Goal: Information Seeking & Learning: Compare options

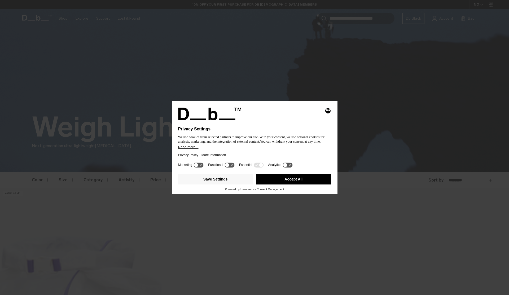
click at [245, 171] on body "Skip to content BUY NOW, PAY LATER WITH KLARNA 10% OFF YOUR FIRST PURCHASE FOR …" at bounding box center [254, 147] width 509 height 295
click at [233, 180] on button "Save Settings" at bounding box center [215, 179] width 75 height 11
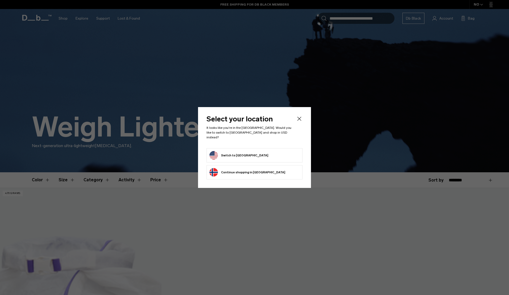
click at [258, 170] on button "Continue browsing Norway store Continue shopping in Norway" at bounding box center [247, 172] width 76 height 8
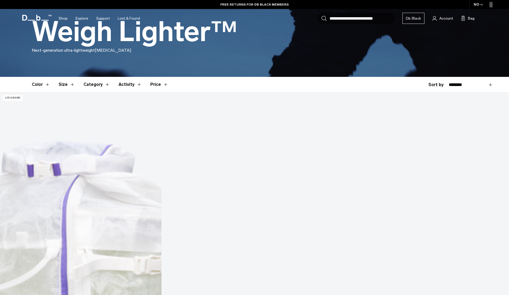
scroll to position [96, 0]
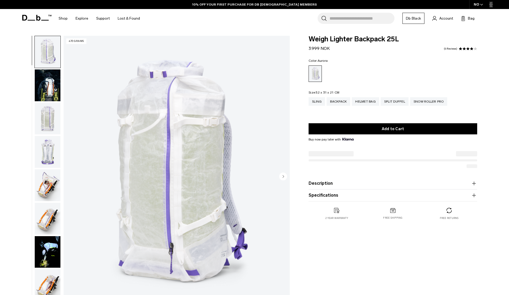
click at [57, 85] on img "button" at bounding box center [48, 85] width 26 height 32
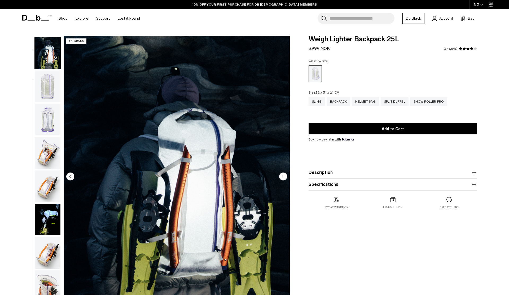
scroll to position [33, 0]
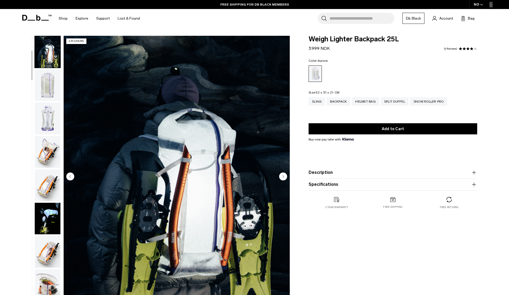
click at [46, 111] on img "button" at bounding box center [48, 119] width 26 height 32
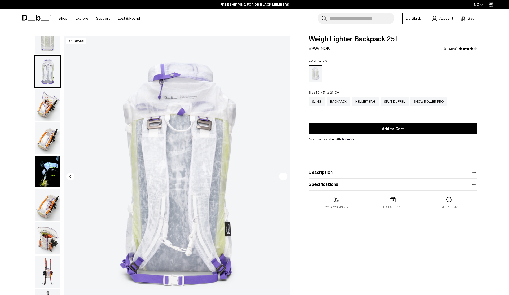
scroll to position [100, 0]
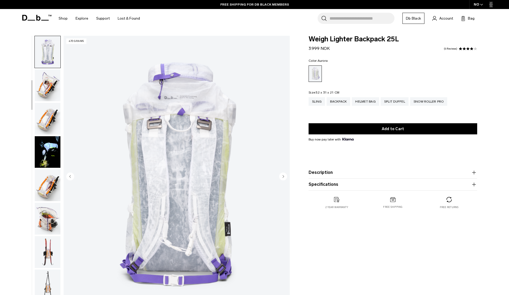
click at [48, 99] on img "button" at bounding box center [48, 85] width 26 height 32
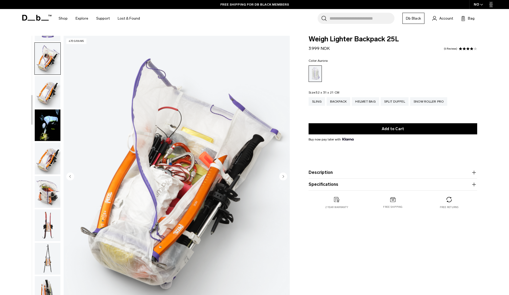
scroll to position [133, 0]
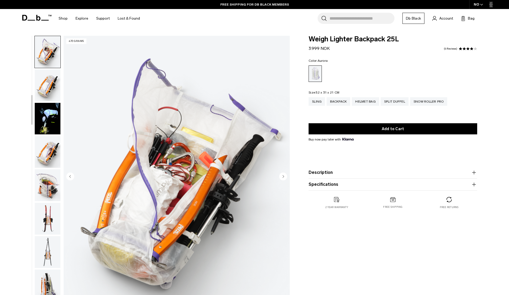
click at [53, 121] on img "button" at bounding box center [48, 119] width 26 height 32
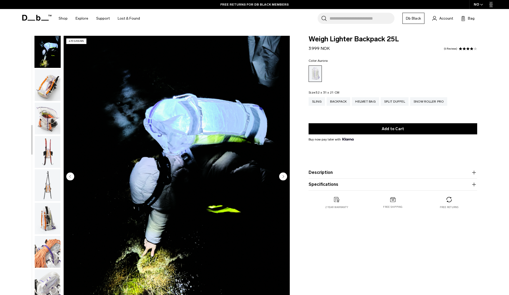
click at [53, 127] on img "button" at bounding box center [48, 119] width 26 height 32
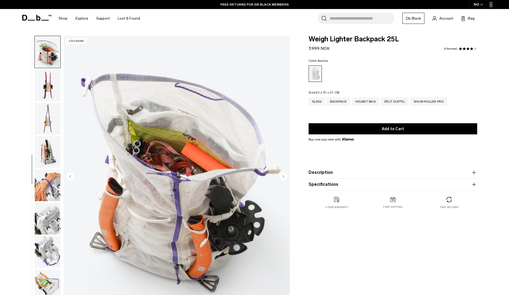
click at [52, 118] on img "button" at bounding box center [48, 119] width 26 height 32
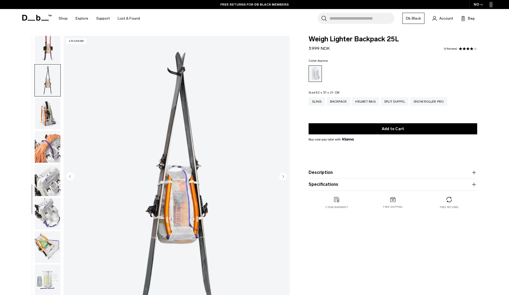
scroll to position [317, 0]
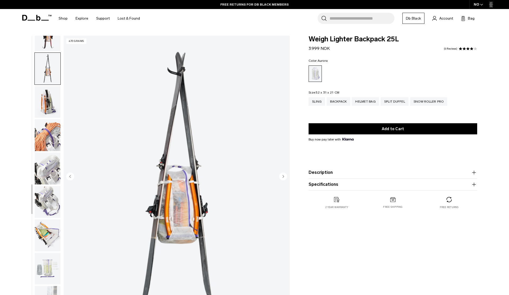
click at [54, 134] on img "button" at bounding box center [48, 135] width 26 height 32
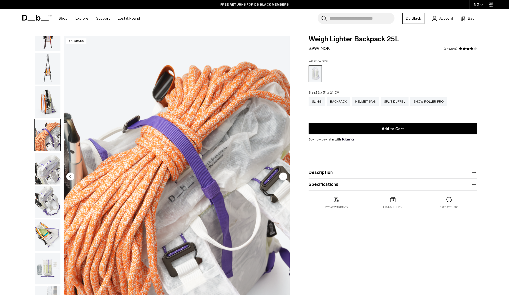
click at [53, 154] on img "button" at bounding box center [48, 169] width 26 height 32
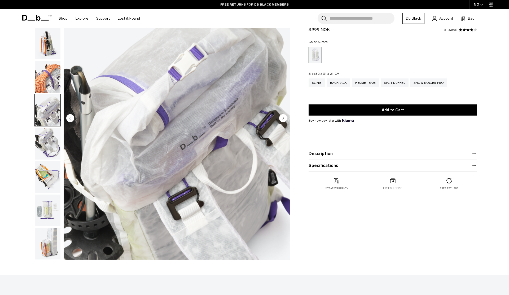
scroll to position [59, 0]
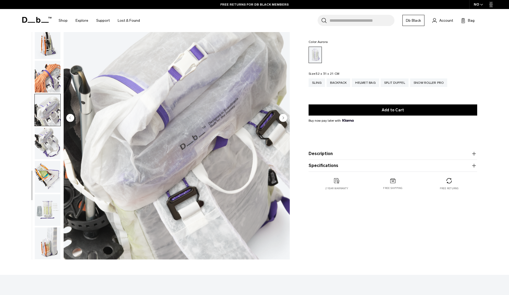
click at [50, 169] on img "button" at bounding box center [48, 177] width 26 height 32
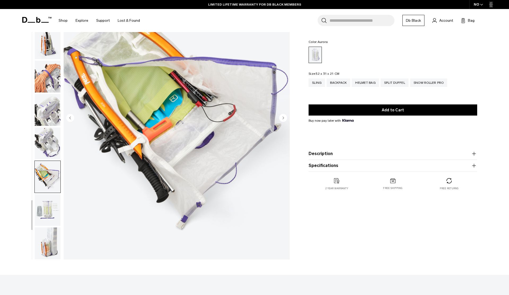
click at [50, 192] on img "button" at bounding box center [48, 177] width 26 height 32
click at [53, 229] on img "button" at bounding box center [48, 243] width 26 height 32
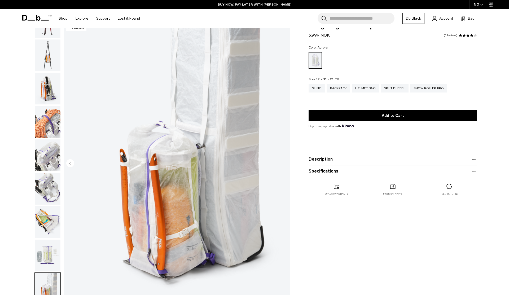
scroll to position [11, 0]
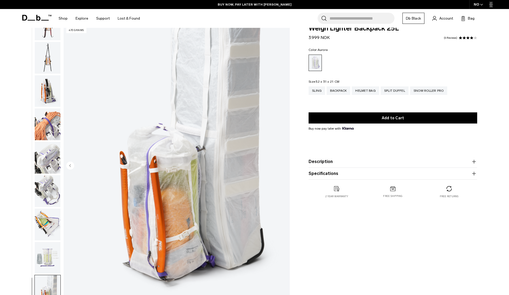
click at [371, 86] on div "Helmet Bag" at bounding box center [365, 90] width 27 height 8
click at [370, 92] on div "Helmet Bag" at bounding box center [365, 90] width 27 height 8
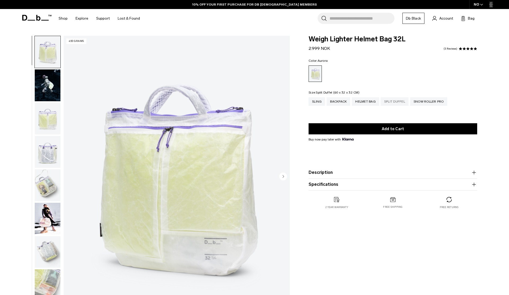
click at [393, 102] on div "Split Duffel" at bounding box center [395, 101] width 28 height 8
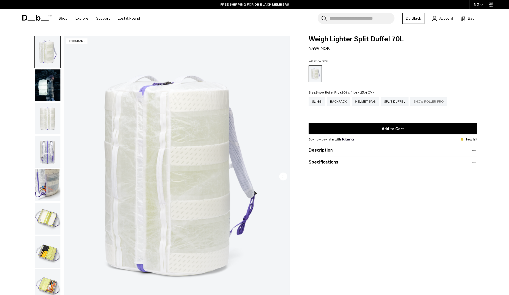
click at [425, 104] on div "Snow Roller Pro" at bounding box center [428, 101] width 37 height 8
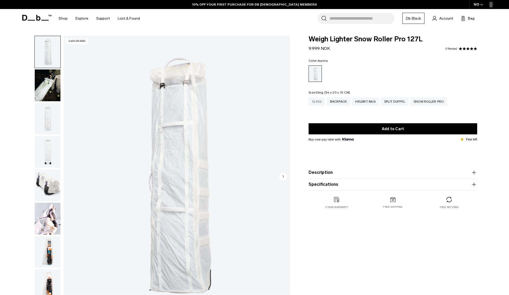
click at [317, 103] on div "Sling" at bounding box center [317, 101] width 16 height 8
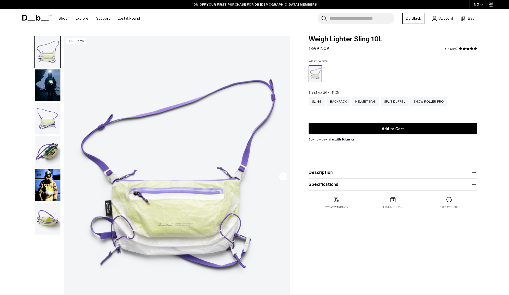
click at [48, 143] on img "button" at bounding box center [48, 152] width 26 height 32
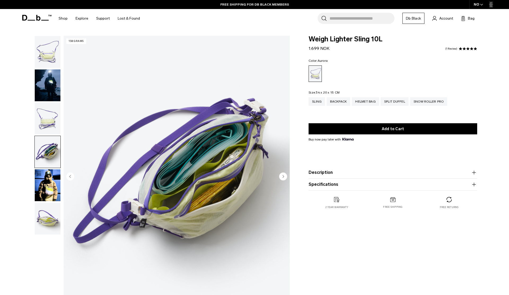
click at [48, 172] on img "button" at bounding box center [48, 185] width 26 height 32
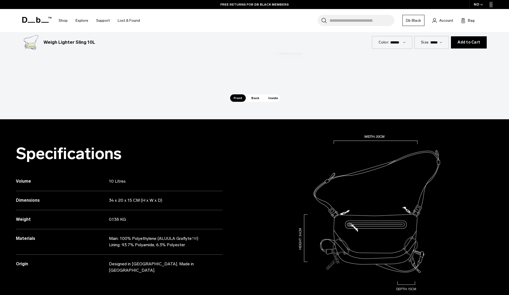
scroll to position [371, 0]
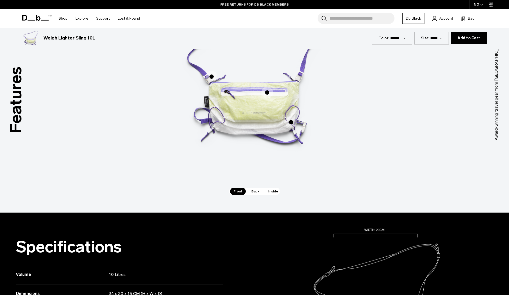
click at [251, 190] on span "Back" at bounding box center [255, 191] width 15 height 7
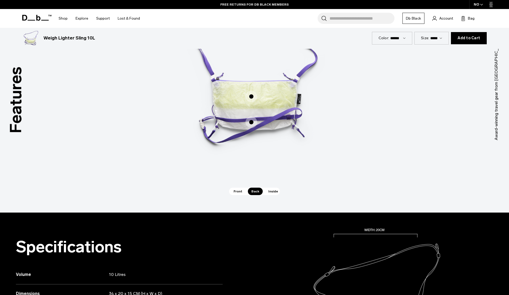
click at [250, 98] on span "2 / 3" at bounding box center [252, 97] width 12 height 12
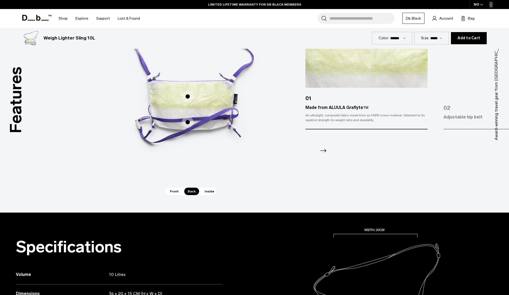
click at [173, 191] on span "Front" at bounding box center [175, 191] width 16 height 7
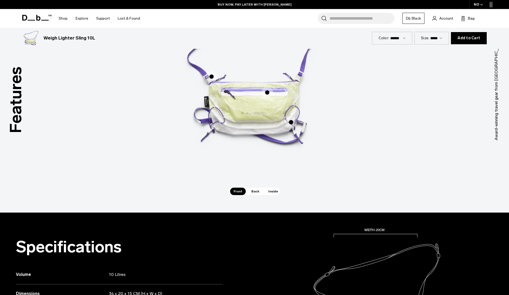
click at [265, 90] on span "1 / 3" at bounding box center [267, 93] width 12 height 12
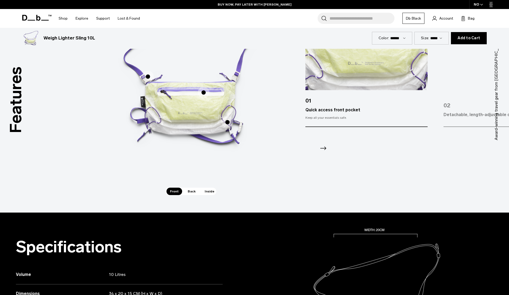
scroll to position [0, 0]
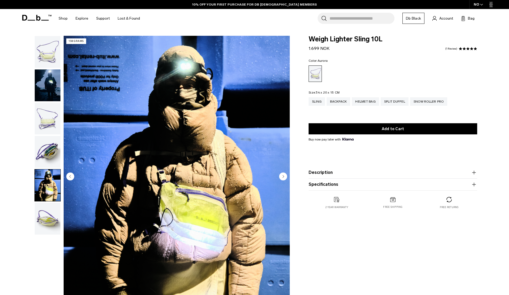
click at [33, 18] on icon at bounding box center [36, 18] width 29 height 6
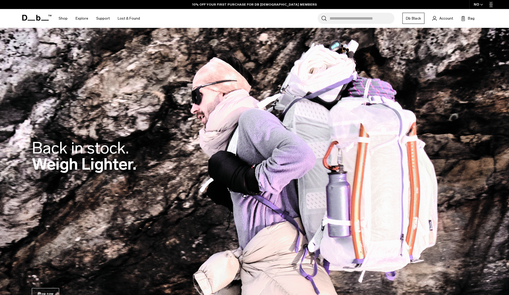
click at [479, 5] on div "NO" at bounding box center [478, 4] width 19 height 9
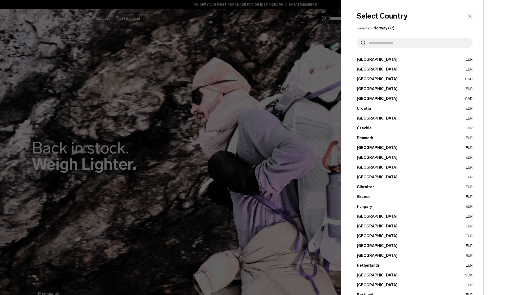
click at [401, 45] on input "text" at bounding box center [417, 43] width 103 height 11
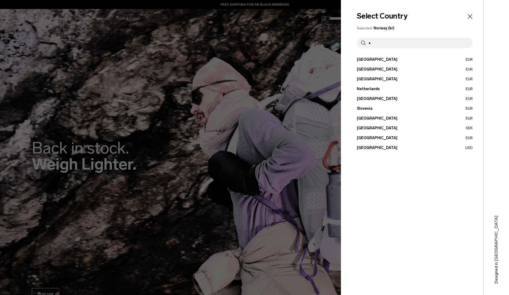
type input "*"
click at [367, 119] on button "[GEOGRAPHIC_DATA] EUR" at bounding box center [415, 119] width 116 height 6
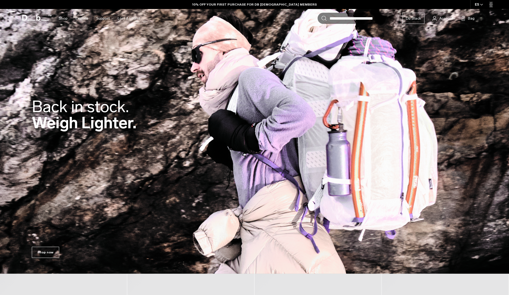
scroll to position [42, 0]
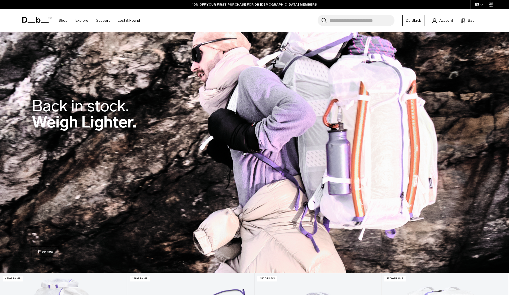
click at [328, 145] on div "Back in stock. Weigh Lighter." at bounding box center [254, 115] width 445 height 67
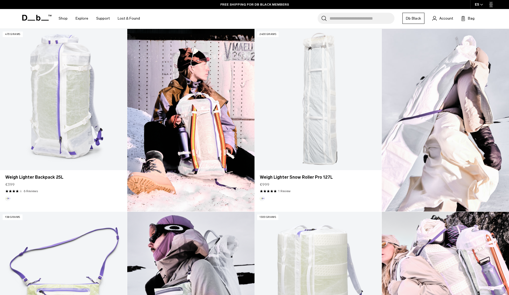
scroll to position [154, 0]
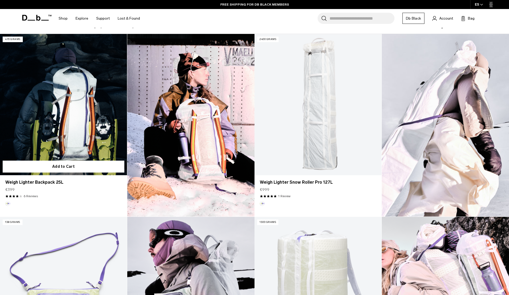
click at [83, 99] on link "Weigh Lighter Backpack 25L" at bounding box center [63, 104] width 127 height 141
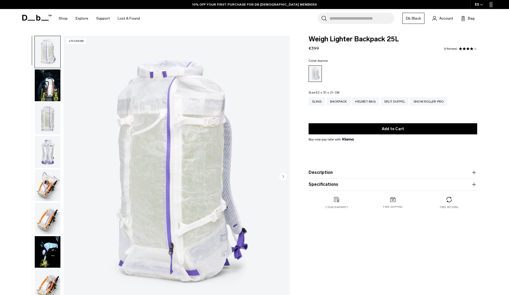
click at [47, 86] on img "button" at bounding box center [48, 85] width 26 height 32
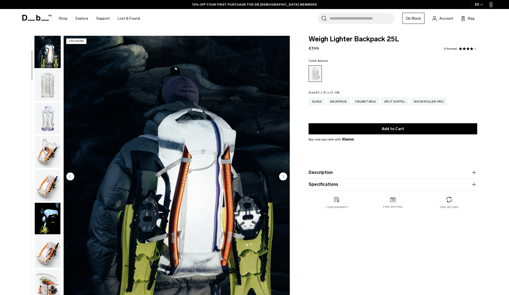
click at [50, 103] on img "button" at bounding box center [48, 119] width 26 height 32
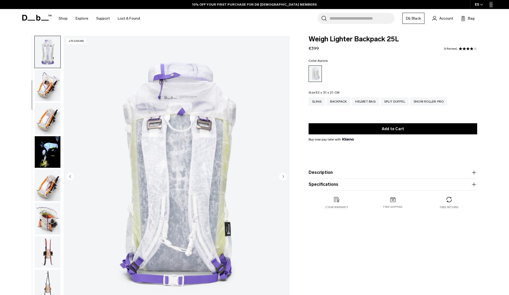
click at [50, 113] on img "button" at bounding box center [48, 119] width 26 height 32
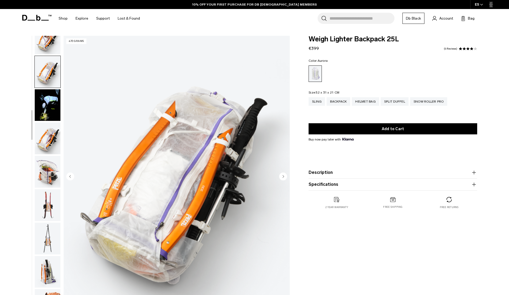
scroll to position [167, 0]
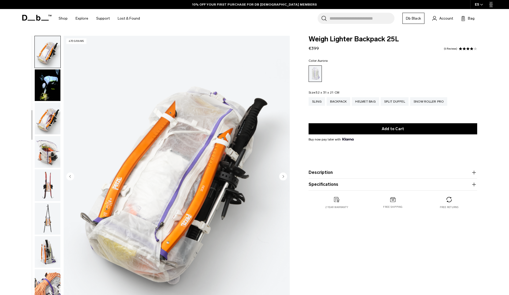
click at [474, 171] on icon "button" at bounding box center [474, 172] width 6 height 6
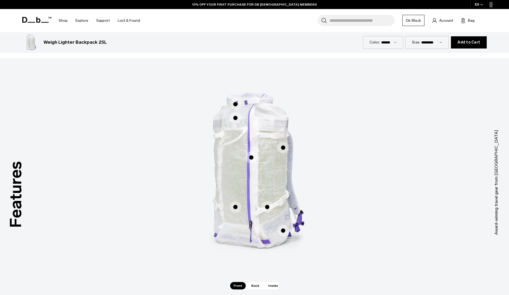
scroll to position [280, 0]
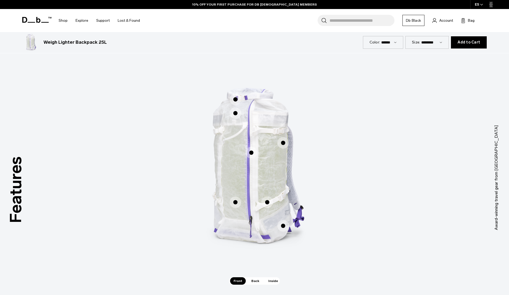
click at [280, 143] on span "1 / 3" at bounding box center [283, 143] width 12 height 12
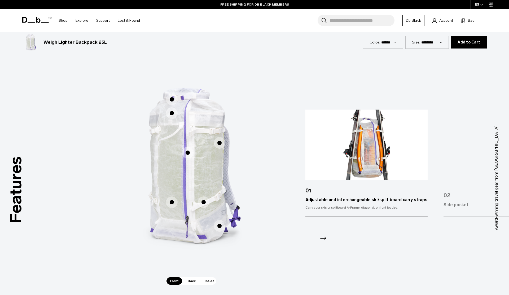
click at [324, 240] on icon "Next slide" at bounding box center [323, 238] width 8 height 8
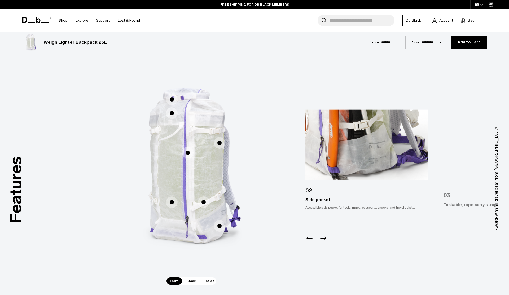
click at [324, 240] on icon "Next slide" at bounding box center [323, 238] width 8 height 8
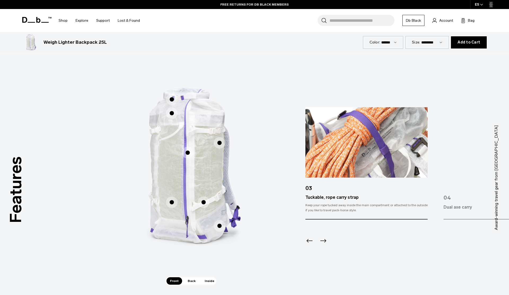
click at [324, 240] on icon "Next slide" at bounding box center [323, 240] width 8 height 8
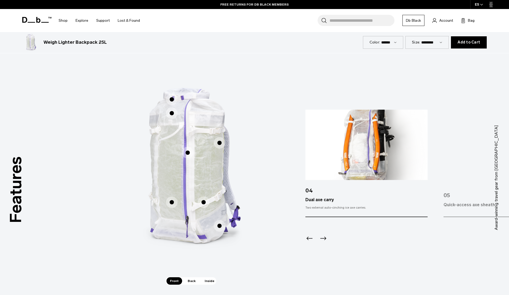
click at [324, 240] on icon "Next slide" at bounding box center [323, 238] width 8 height 8
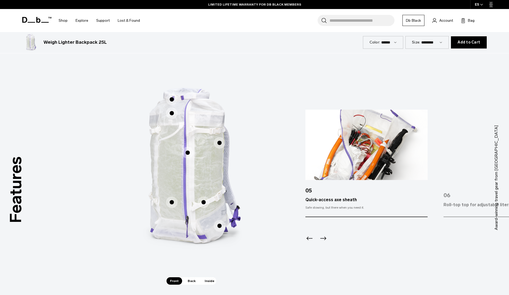
click at [324, 240] on icon "Next slide" at bounding box center [323, 238] width 8 height 8
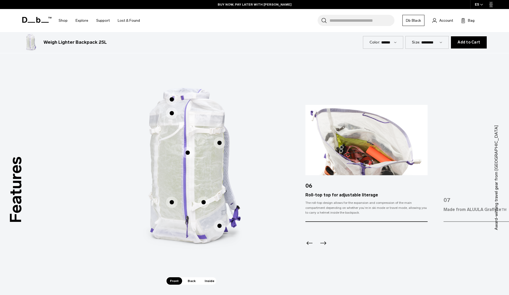
click at [324, 240] on icon "Next slide" at bounding box center [323, 243] width 8 height 8
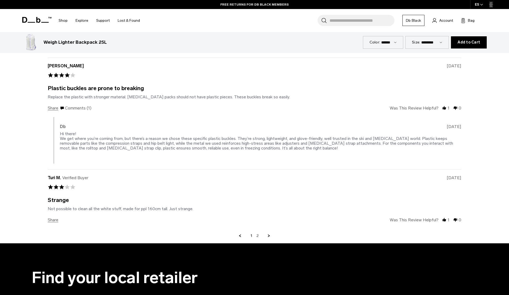
scroll to position [1271, 0]
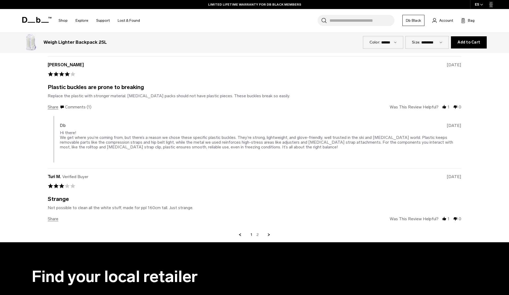
click at [257, 235] on link "2" at bounding box center [257, 235] width 2 height 5
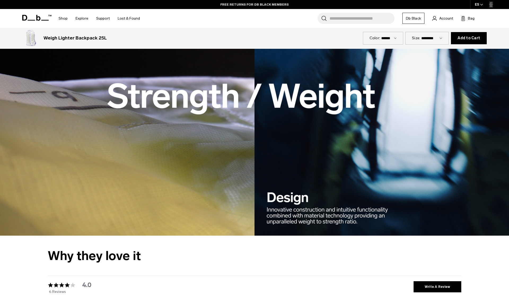
scroll to position [725, 0]
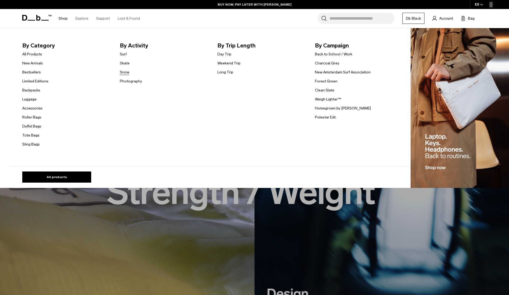
click at [124, 74] on link "Snow" at bounding box center [125, 72] width 10 height 6
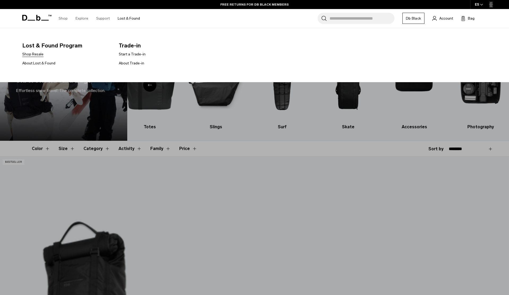
click at [35, 56] on link "Shop Resale" at bounding box center [32, 54] width 21 height 6
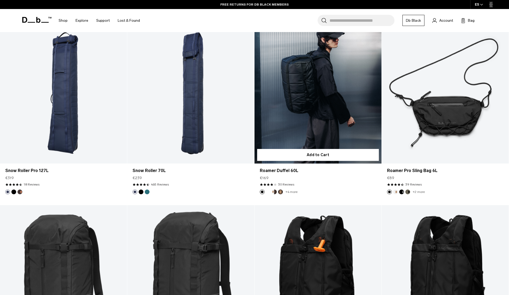
scroll to position [317, 0]
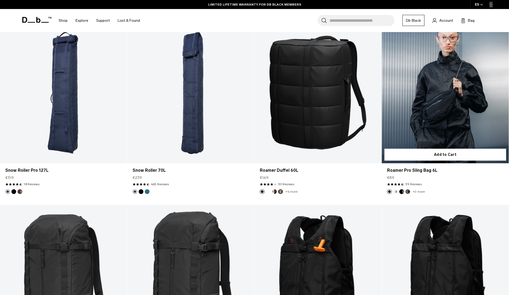
click at [396, 192] on button "Oatmilk" at bounding box center [395, 191] width 5 height 5
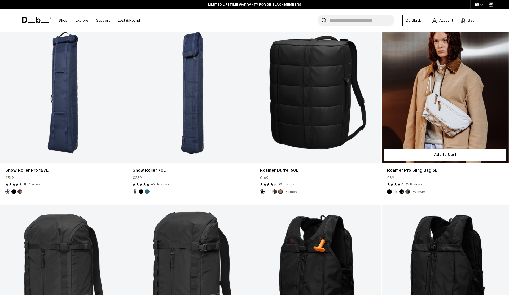
click at [404, 191] on button "Charcoal Grey" at bounding box center [401, 191] width 5 height 5
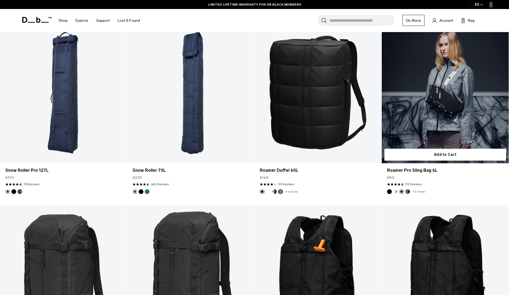
click at [408, 190] on button "Forest Green" at bounding box center [407, 191] width 5 height 5
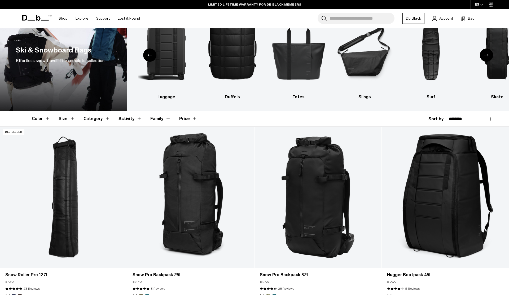
scroll to position [0, 0]
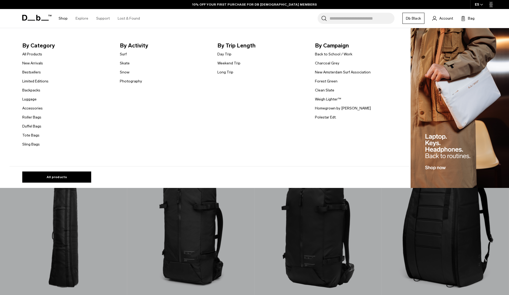
click at [443, 86] on img "Main Navigation" at bounding box center [460, 108] width 98 height 160
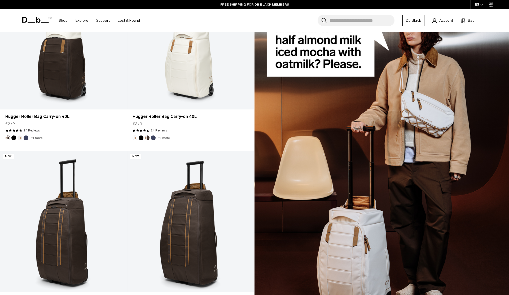
scroll to position [1735, 0]
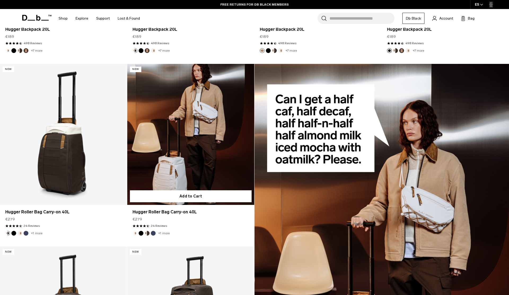
click at [192, 151] on link "Hugger Roller Bag Carry-on 40L" at bounding box center [190, 134] width 127 height 141
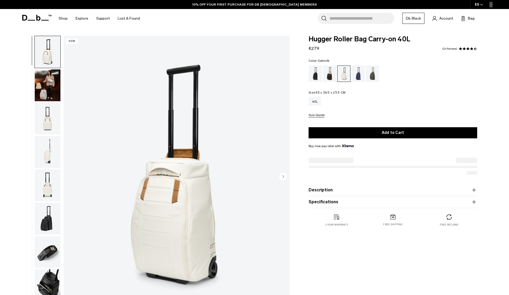
click at [49, 220] on img "button" at bounding box center [48, 219] width 26 height 32
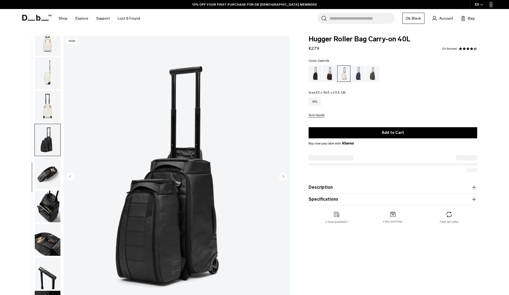
scroll to position [83, 0]
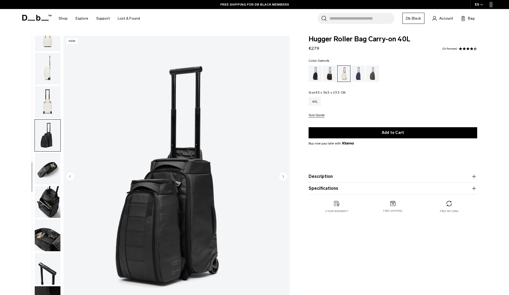
click at [40, 168] on img "button" at bounding box center [48, 169] width 26 height 32
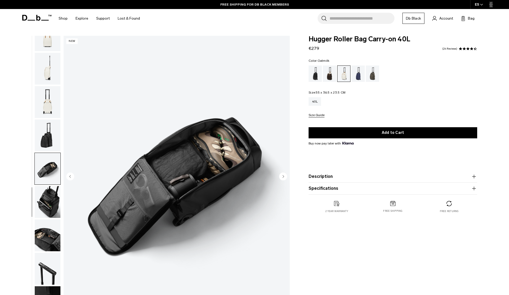
click at [54, 199] on img "button" at bounding box center [48, 202] width 26 height 32
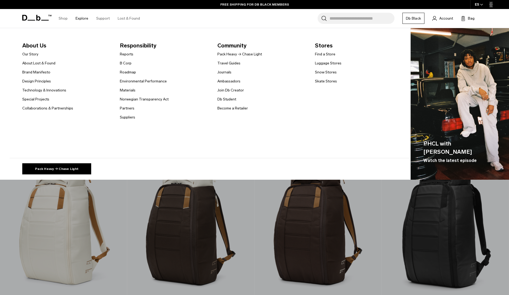
click at [82, 18] on link "Explore" at bounding box center [82, 18] width 13 height 19
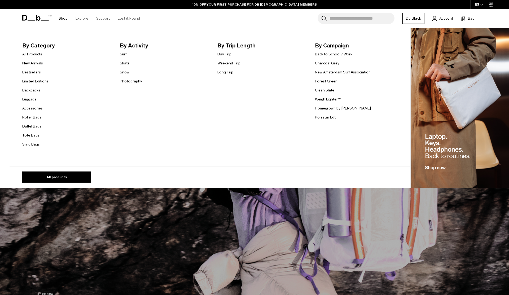
click at [36, 144] on link "Sling Bags" at bounding box center [30, 145] width 17 height 6
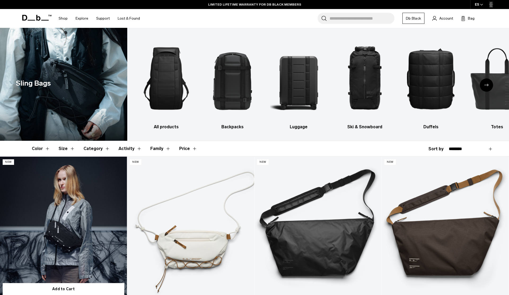
click at [80, 234] on link "Roamer Pro Sling Bag 6L" at bounding box center [63, 227] width 127 height 141
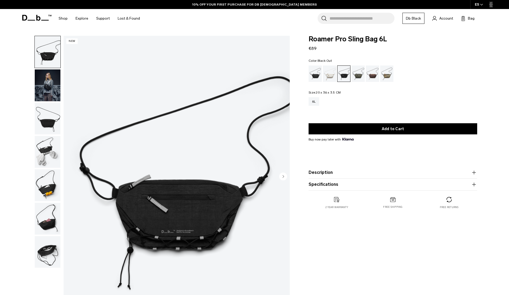
click at [313, 76] on div "Black Out" at bounding box center [316, 73] width 14 height 16
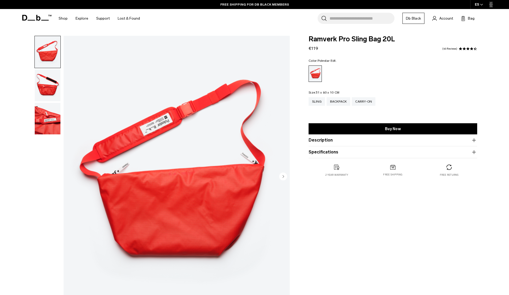
click at [51, 84] on img "button" at bounding box center [48, 85] width 26 height 32
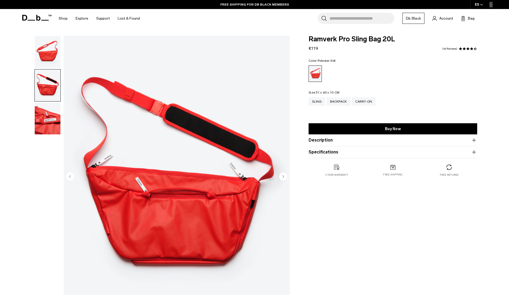
click at [49, 114] on img "button" at bounding box center [48, 119] width 26 height 32
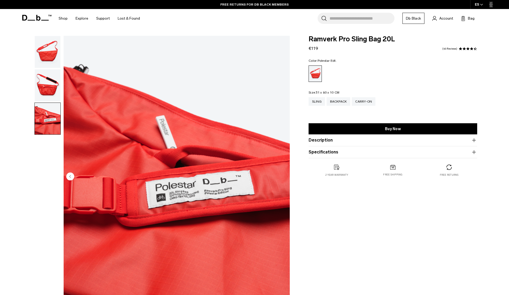
click at [47, 85] on img "button" at bounding box center [48, 85] width 26 height 32
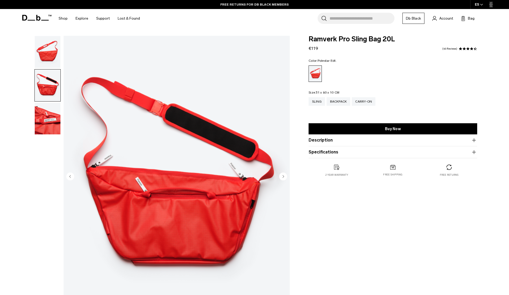
click at [48, 54] on img "button" at bounding box center [48, 52] width 26 height 32
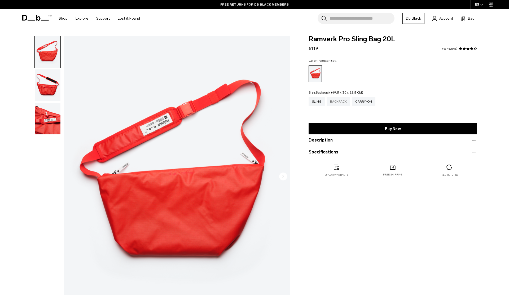
click at [340, 102] on div "Backpack" at bounding box center [339, 101] width 24 height 8
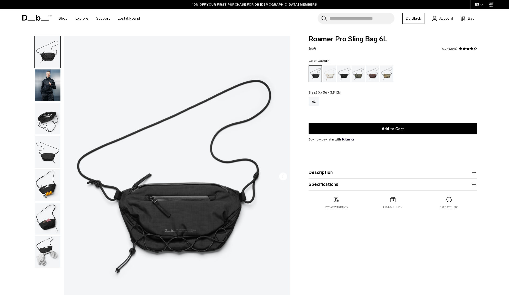
click at [332, 77] on div "Oatmilk" at bounding box center [330, 73] width 14 height 16
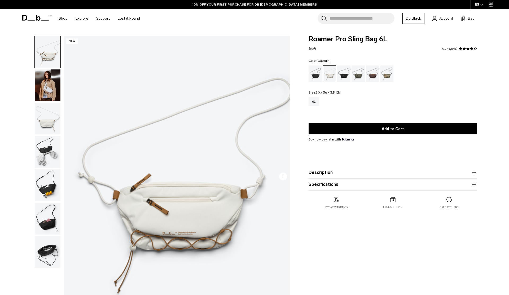
click at [47, 192] on img "button" at bounding box center [48, 185] width 26 height 32
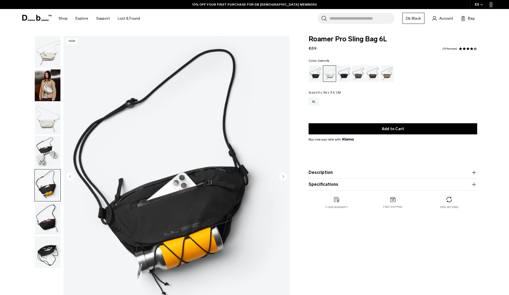
click at [43, 156] on img "button" at bounding box center [48, 152] width 26 height 32
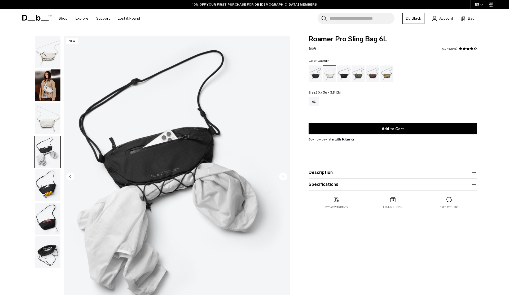
click at [52, 123] on img "button" at bounding box center [48, 119] width 26 height 32
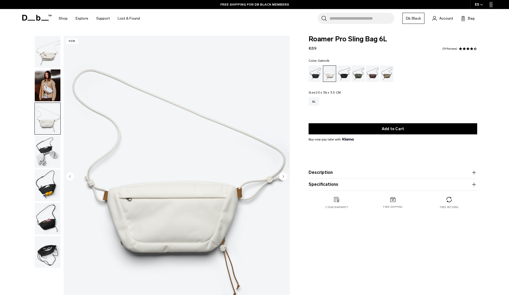
click at [49, 94] on img "button" at bounding box center [48, 85] width 26 height 32
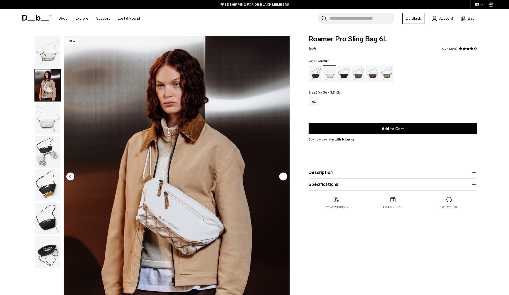
click at [50, 219] on img "button" at bounding box center [48, 219] width 26 height 32
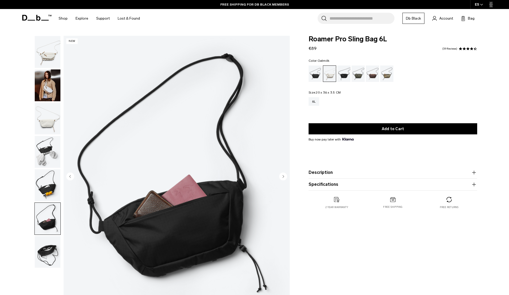
click at [49, 263] on img "button" at bounding box center [48, 252] width 26 height 32
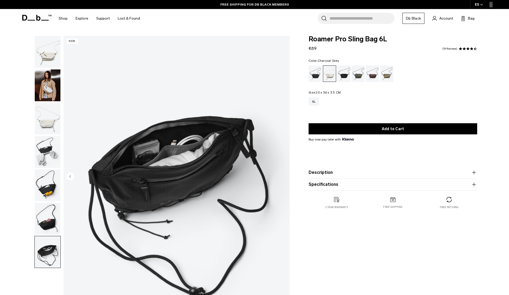
click at [346, 79] on div "Charcoal Grey" at bounding box center [344, 73] width 14 height 16
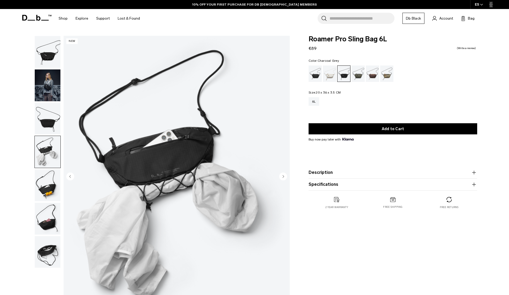
click at [46, 123] on img "button" at bounding box center [48, 119] width 26 height 32
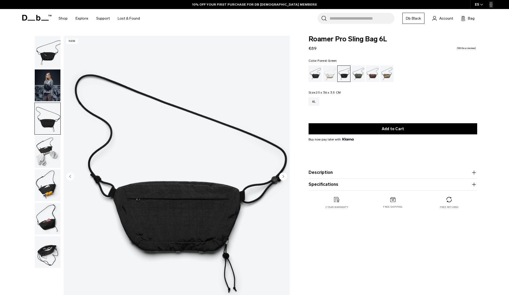
click at [360, 71] on div "Forest Green" at bounding box center [359, 73] width 14 height 16
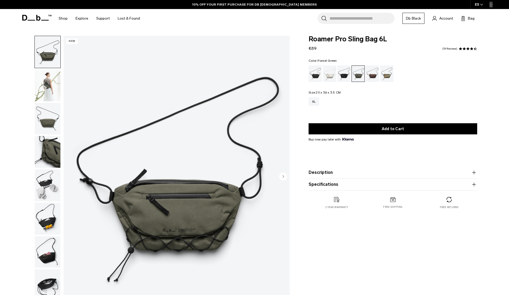
click at [50, 83] on img "button" at bounding box center [48, 85] width 26 height 32
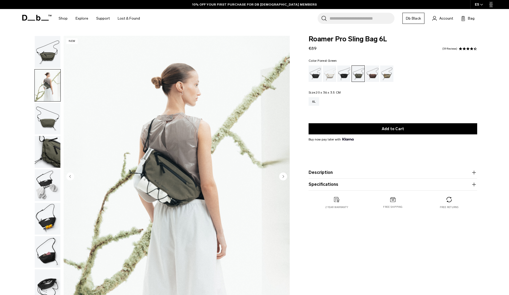
click at [49, 132] on img "button" at bounding box center [48, 119] width 26 height 32
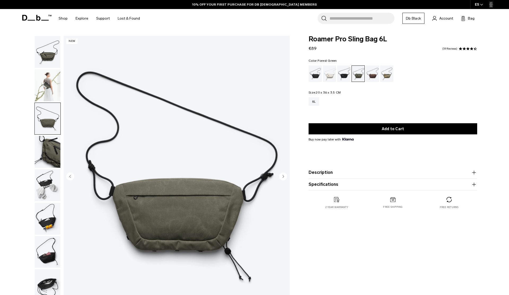
click at [48, 173] on img "button" at bounding box center [48, 185] width 26 height 32
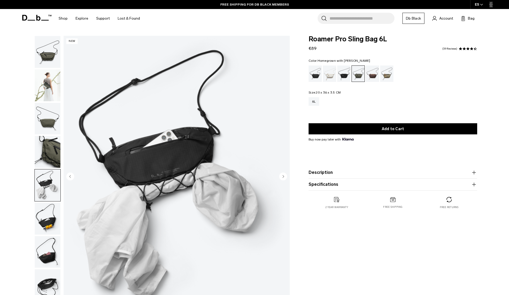
click at [377, 71] on div "Homegrown with Lu" at bounding box center [373, 73] width 14 height 16
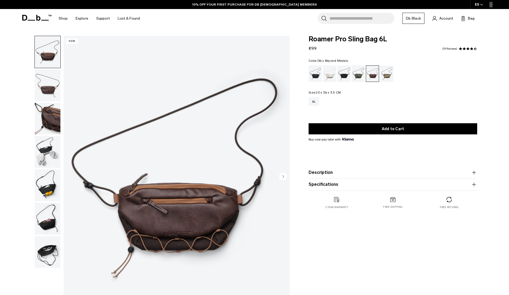
click at [389, 74] on div "Db x Beyond Medals" at bounding box center [387, 73] width 14 height 16
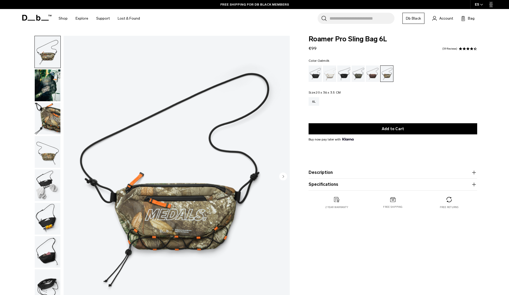
click at [327, 75] on div "Oatmilk" at bounding box center [330, 73] width 14 height 16
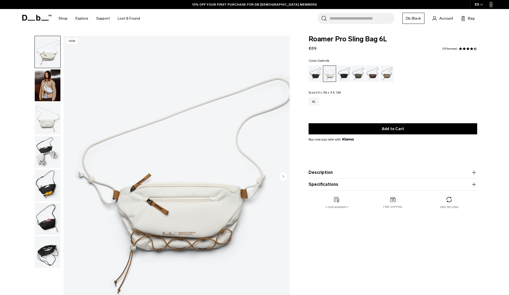
click at [308, 78] on div "Roamer Pro Sling Bag 6L €89 4.7 star rating 39 Reviews Color: Oatmilk Out of st…" at bounding box center [393, 128] width 200 height 184
click at [352, 73] on div "Forest Green" at bounding box center [359, 73] width 14 height 16
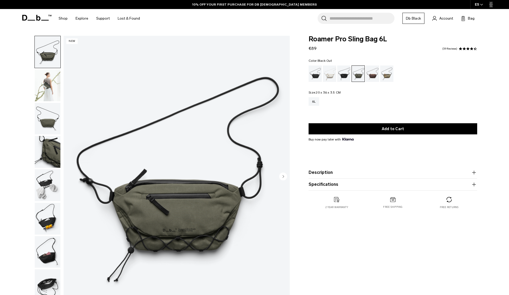
click at [313, 78] on div "Black Out" at bounding box center [316, 73] width 14 height 16
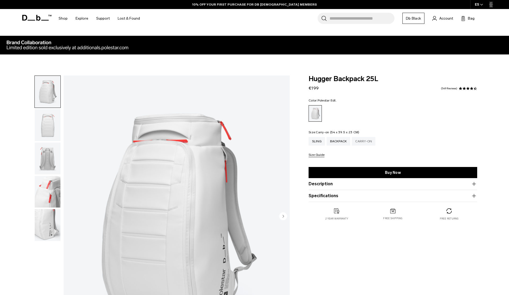
click at [368, 140] on div "Carry-on" at bounding box center [364, 141] width 24 height 8
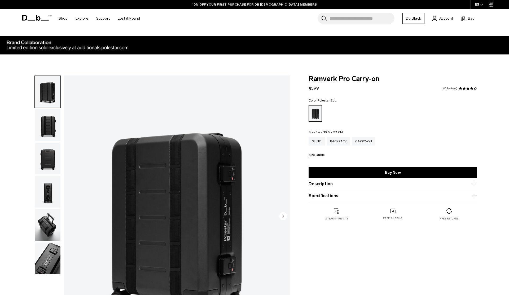
click at [27, 16] on icon at bounding box center [36, 18] width 29 height 6
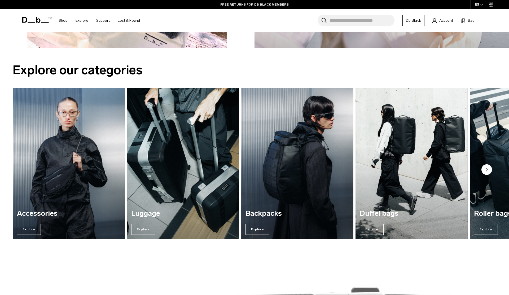
scroll to position [689, 0]
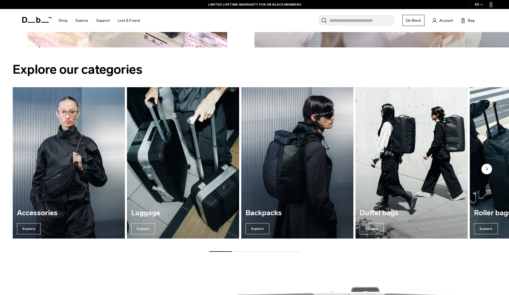
click at [488, 167] on circle "Next slide" at bounding box center [486, 169] width 11 height 11
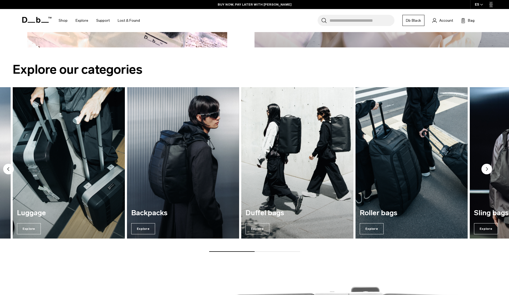
click at [488, 167] on circle "Next slide" at bounding box center [486, 169] width 11 height 11
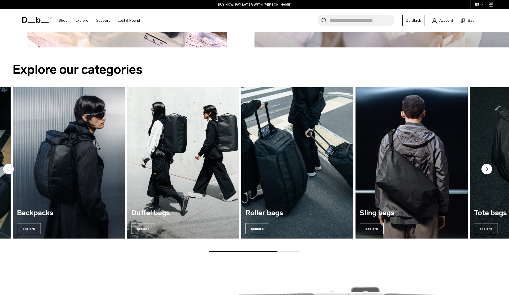
click at [209, 169] on img "4 / 7" at bounding box center [183, 163] width 116 height 156
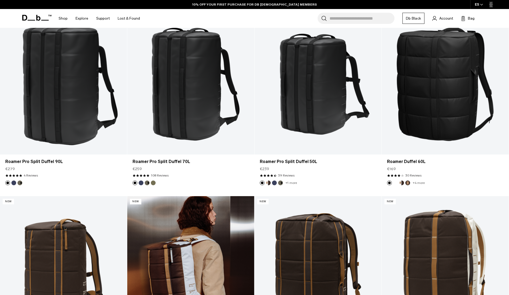
scroll to position [141, 0]
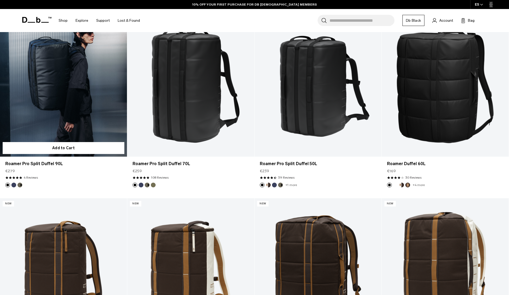
click at [47, 83] on link "Roamer Pro Split Duffel 90L" at bounding box center [63, 86] width 127 height 141
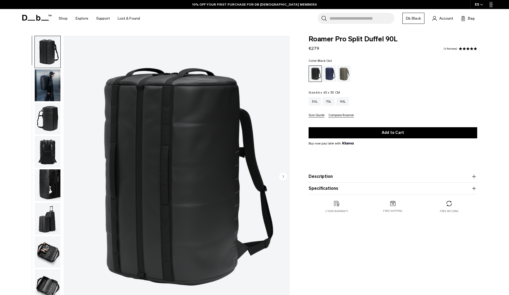
click at [47, 84] on img "button" at bounding box center [48, 85] width 26 height 32
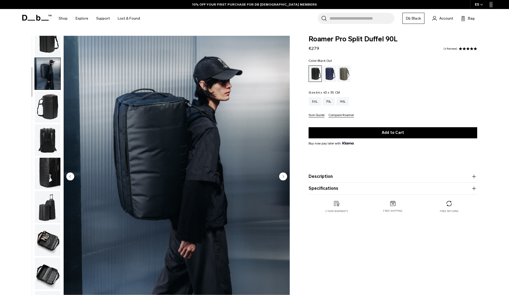
scroll to position [17, 0]
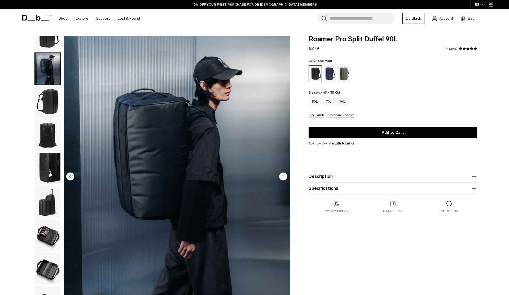
click at [332, 77] on div "Blue Hour" at bounding box center [330, 73] width 14 height 16
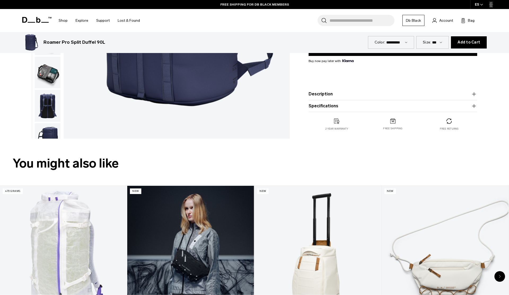
scroll to position [100, 0]
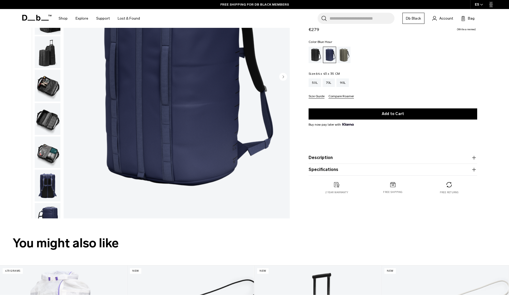
click at [473, 155] on icon "button" at bounding box center [474, 158] width 6 height 6
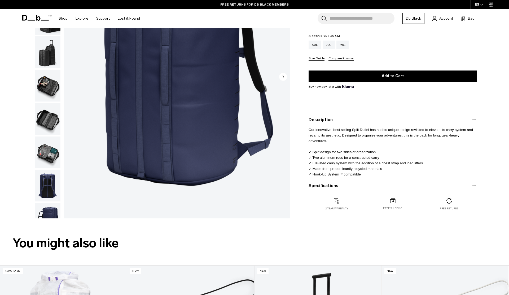
click at [474, 185] on icon "button" at bounding box center [474, 186] width 6 height 6
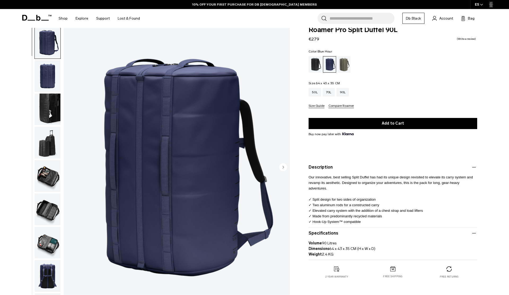
scroll to position [0, 0]
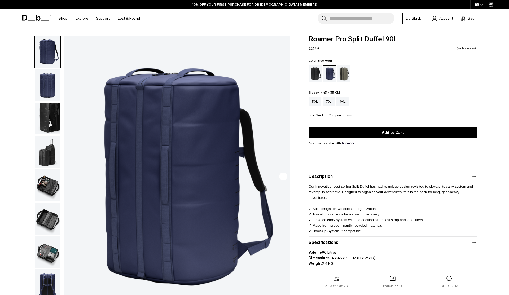
click at [48, 110] on img "button" at bounding box center [48, 119] width 26 height 32
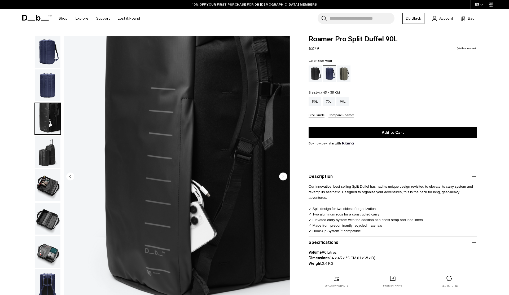
scroll to position [17, 0]
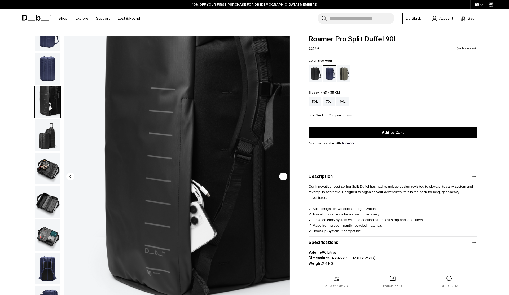
click at [47, 129] on img "button" at bounding box center [48, 135] width 26 height 32
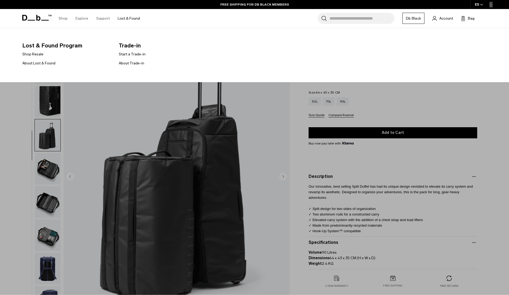
click at [128, 17] on link "Lost & Found" at bounding box center [129, 18] width 22 height 19
